Goal: Transaction & Acquisition: Purchase product/service

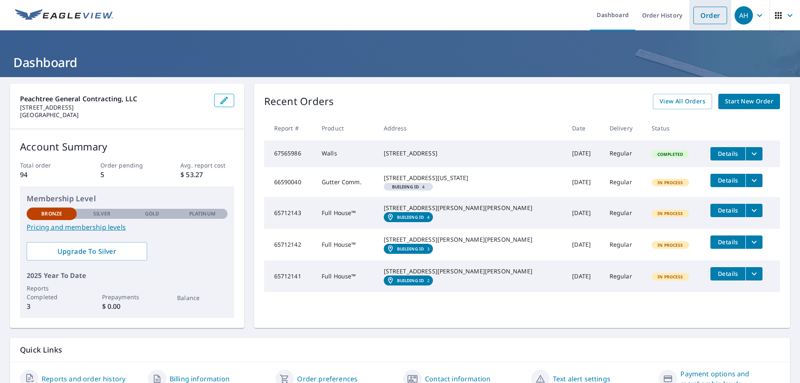
click at [707, 17] on link "Order" at bounding box center [711, 16] width 34 height 18
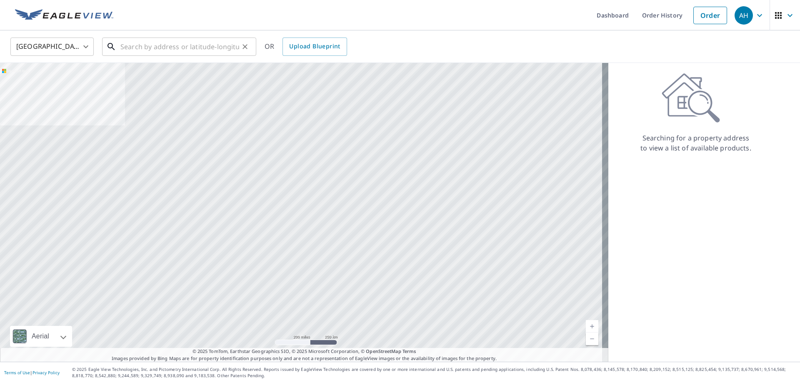
click at [161, 49] on input "text" at bounding box center [179, 46] width 119 height 23
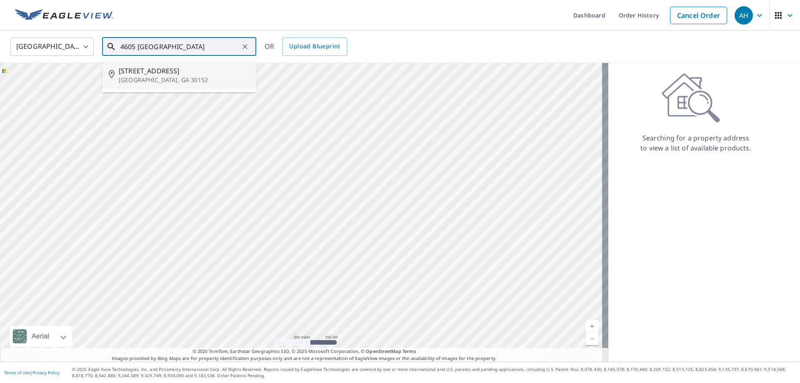
click at [162, 71] on span "[STREET_ADDRESS]" at bounding box center [184, 71] width 131 height 10
type input "[STREET_ADDRESS]"
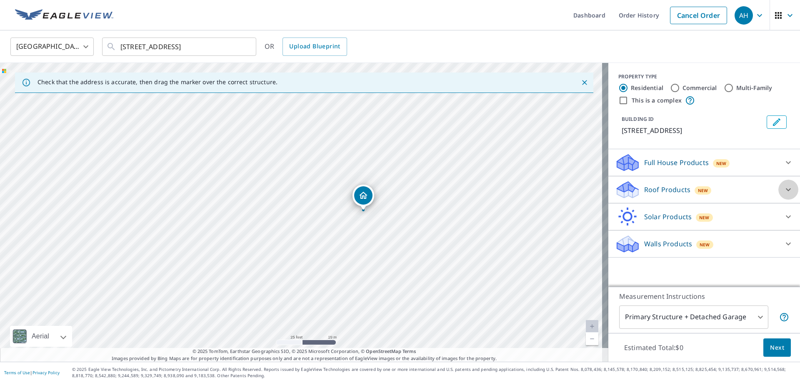
click at [786, 191] on icon at bounding box center [788, 189] width 5 height 3
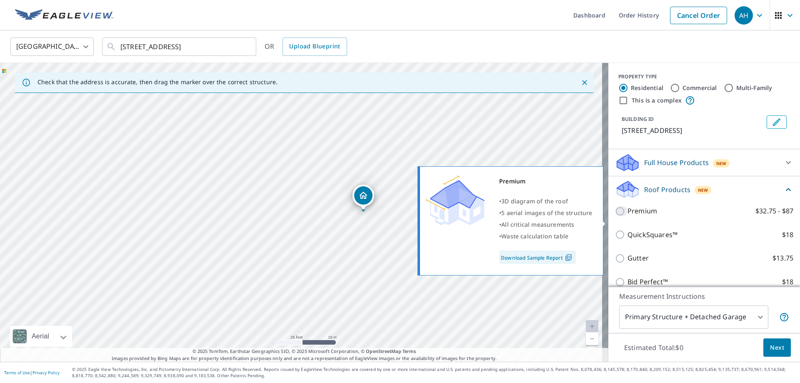
click at [617, 216] on input "Premium $32.75 - $87" at bounding box center [621, 211] width 13 height 10
checkbox input "true"
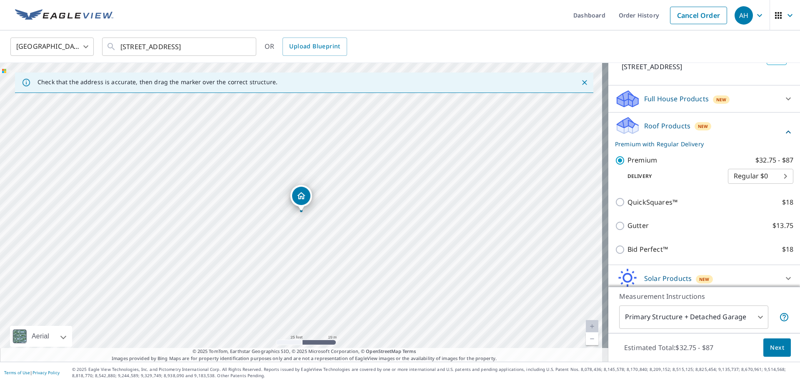
scroll to position [73, 0]
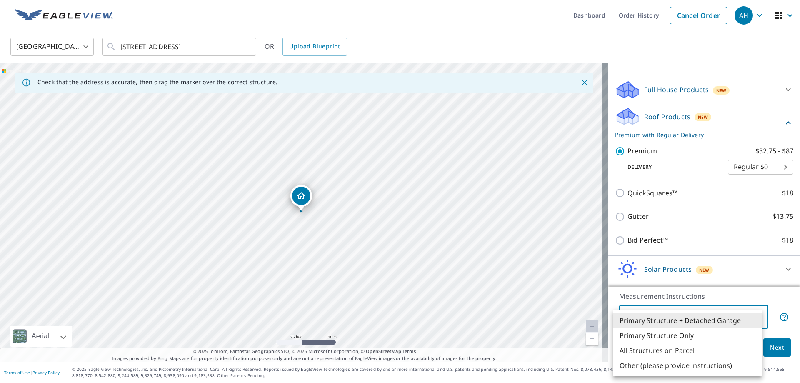
click at [753, 320] on body "AH AH Dashboard Order History Cancel Order AH [GEOGRAPHIC_DATA] [GEOGRAPHIC_DAT…" at bounding box center [400, 191] width 800 height 383
click at [661, 334] on li "Primary Structure Only" at bounding box center [687, 335] width 149 height 15
type input "2"
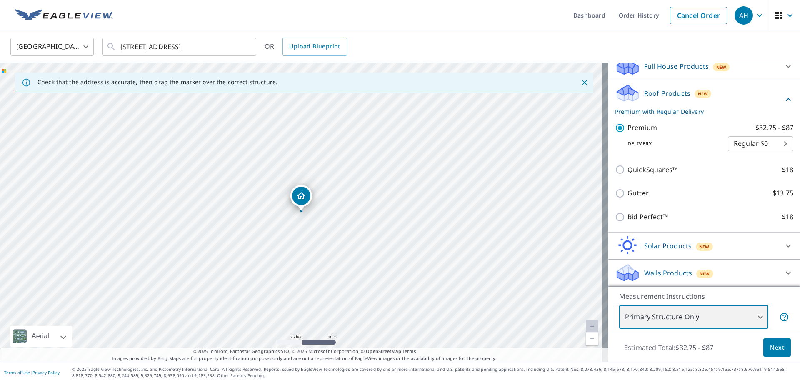
scroll to position [106, 0]
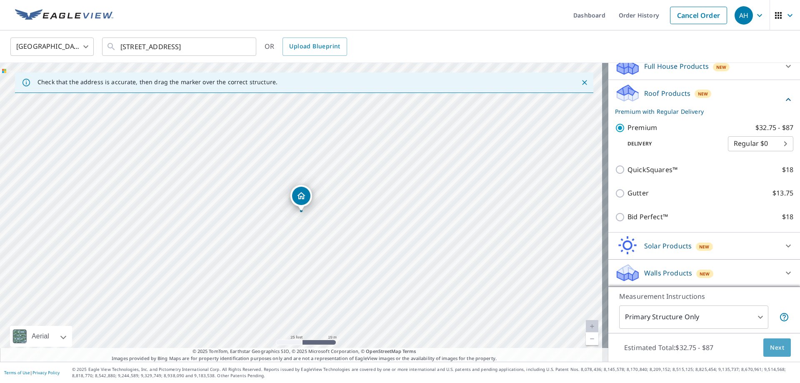
click at [772, 346] on span "Next" at bounding box center [777, 348] width 14 height 10
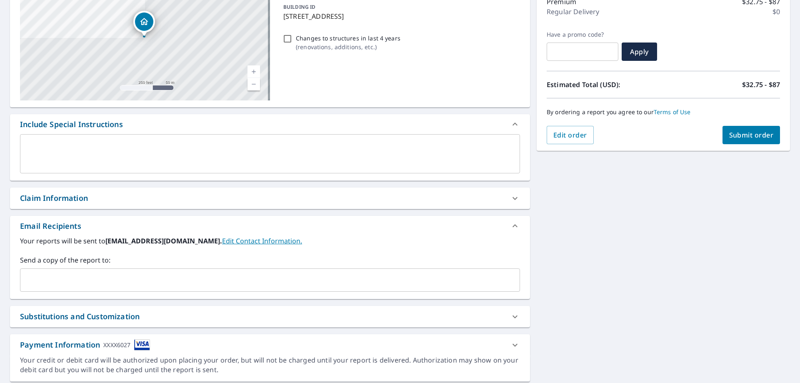
scroll to position [10, 0]
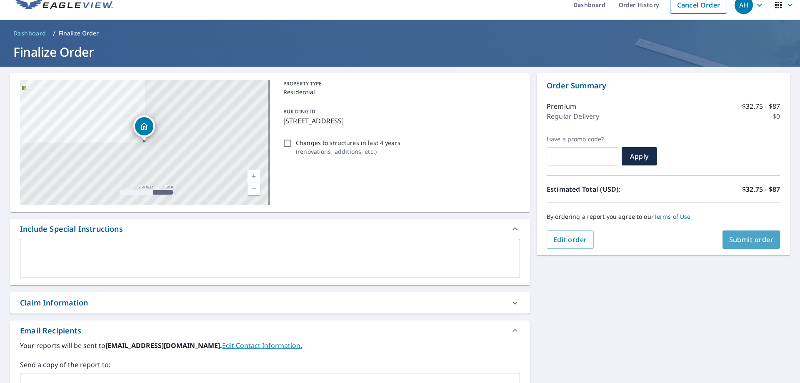
click at [761, 241] on span "Submit order" at bounding box center [752, 239] width 45 height 9
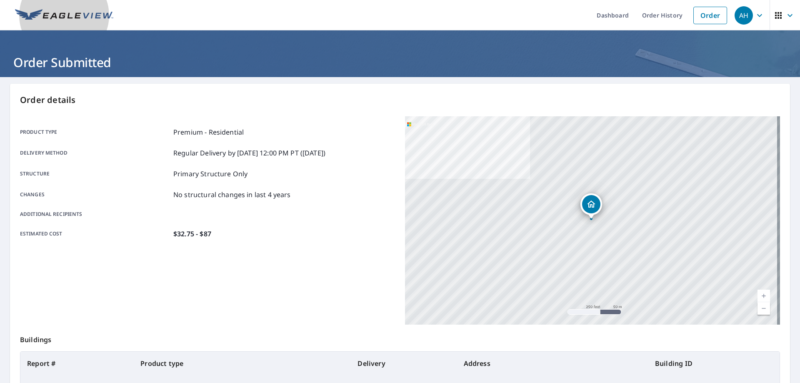
click at [58, 10] on img at bounding box center [64, 15] width 98 height 13
